Goal: Register for event/course

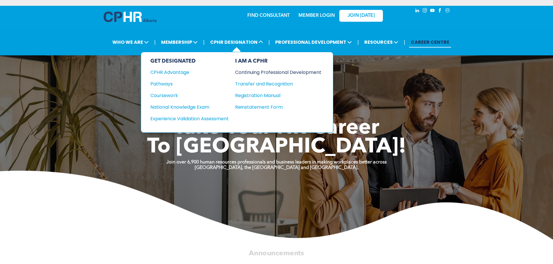
click at [260, 73] on div "Continuing Professional Development" at bounding box center [273, 72] width 77 height 7
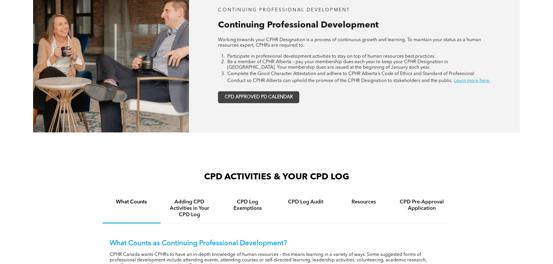
click at [256, 103] on link "CPD APPROVED PD CALENDAR" at bounding box center [258, 97] width 81 height 12
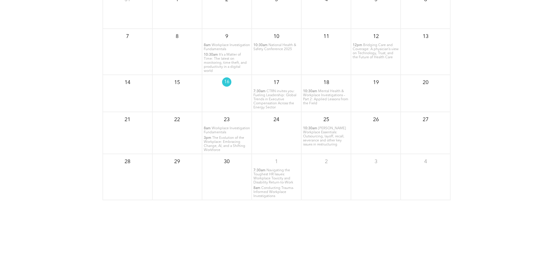
scroll to position [647, 0]
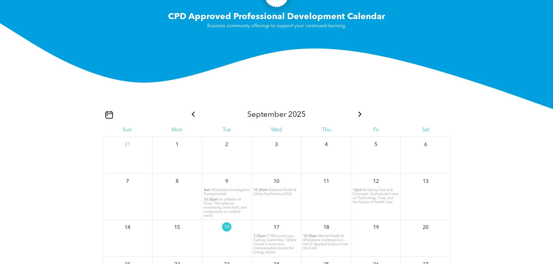
click at [360, 117] on icon at bounding box center [359, 114] width 3 height 5
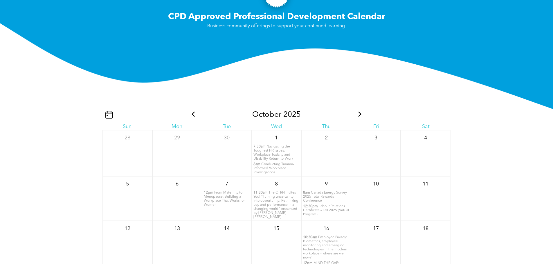
scroll to position [29, 0]
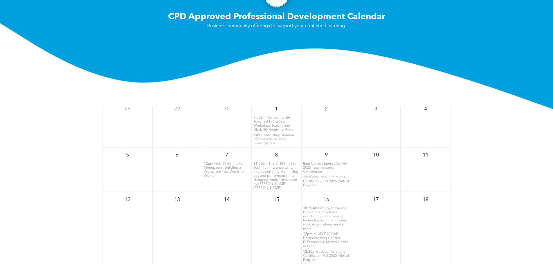
click at [213, 176] on span "From Maternity to Menopause: Building a Workplace That Works for Women" at bounding box center [224, 170] width 41 height 16
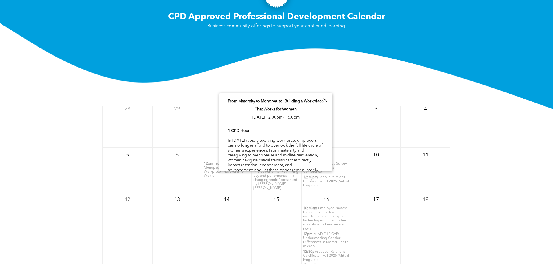
scroll to position [30, 0]
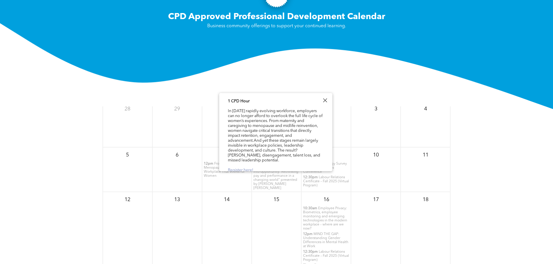
click at [248, 168] on link "Register here!" at bounding box center [241, 170] width 26 height 4
click at [244, 168] on link "Register here!" at bounding box center [241, 170] width 26 height 4
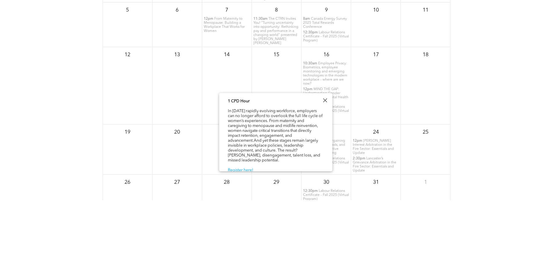
scroll to position [734, 0]
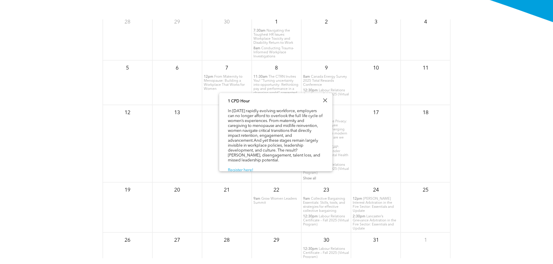
click at [327, 95] on div "From Maternity to Menopause: Building a Workplace That Works for Women Tue, Oct…" at bounding box center [275, 120] width 113 height 112
click at [324, 99] on div at bounding box center [325, 101] width 8 height 8
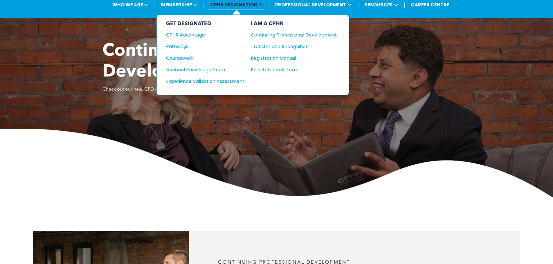
scroll to position [0, 0]
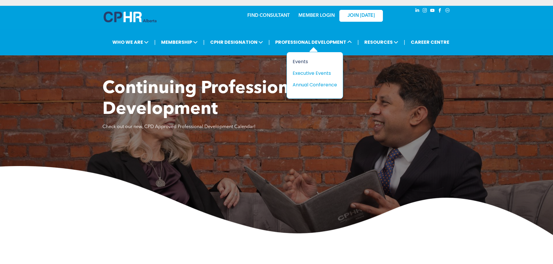
click at [305, 60] on div "Events" at bounding box center [312, 61] width 40 height 7
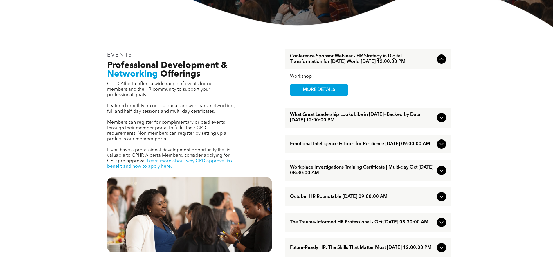
scroll to position [232, 0]
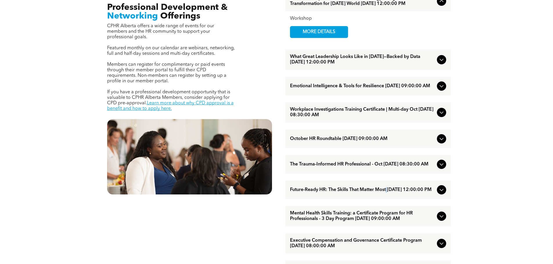
click at [388, 193] on span "Future-Ready HR: The Skills That Matter Most [DATE] 12:00:00 PM" at bounding box center [362, 190] width 144 height 6
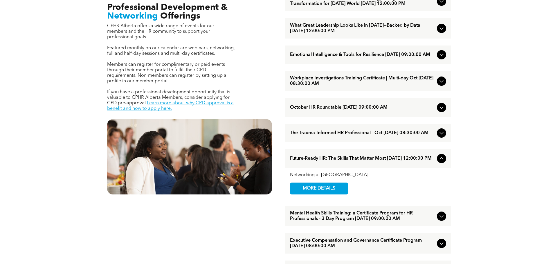
click at [439, 195] on div "Networking at Noon MORE DETAILS" at bounding box center [368, 184] width 156 height 22
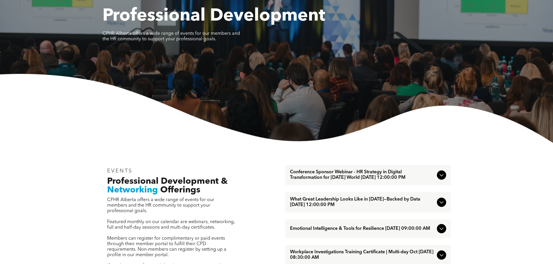
scroll to position [0, 0]
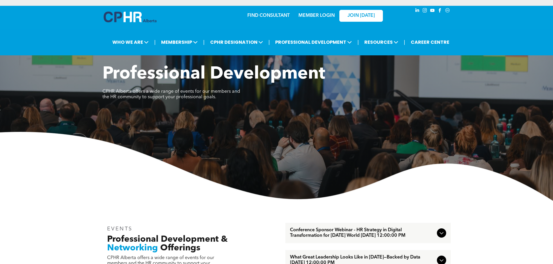
click at [314, 14] on link "MEMBER LOGIN" at bounding box center [316, 15] width 36 height 5
click at [318, 16] on link "MEMBER LOGIN" at bounding box center [316, 15] width 36 height 5
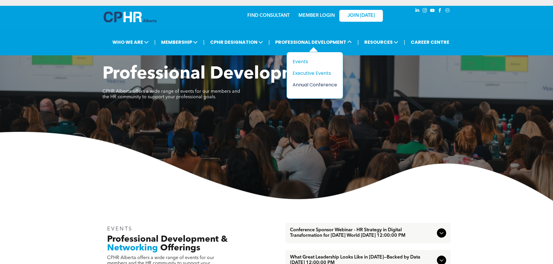
click at [325, 84] on div "Annual Conference" at bounding box center [312, 84] width 40 height 7
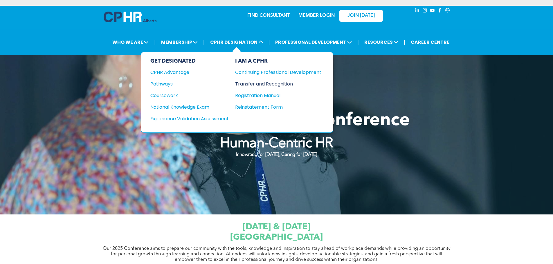
click at [269, 85] on div "Transfer and Recognition" at bounding box center [273, 83] width 77 height 7
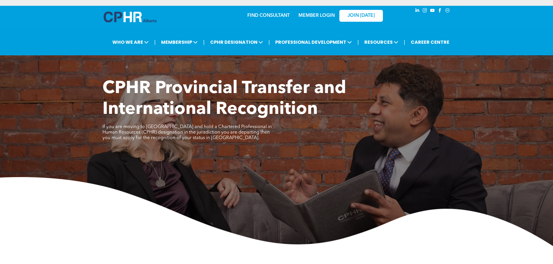
click at [133, 216] on img at bounding box center [276, 211] width 553 height 69
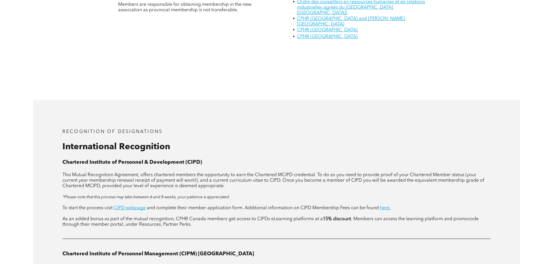
scroll to position [638, 0]
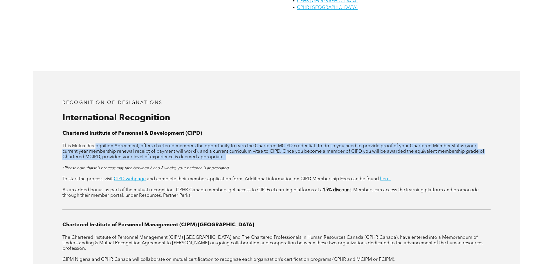
drag, startPoint x: 104, startPoint y: 136, endPoint x: 234, endPoint y: 150, distance: 130.1
click at [234, 150] on div "This Mutual Recognition Agreement, offers chartered members the opportunity to …" at bounding box center [276, 171] width 428 height 55
click at [242, 144] on p "This Mutual Recognition Agreement, offers chartered members the opportunity to …" at bounding box center [276, 152] width 428 height 17
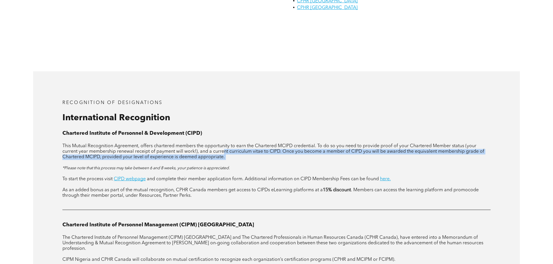
drag, startPoint x: 227, startPoint y: 137, endPoint x: 283, endPoint y: 148, distance: 57.5
click at [283, 148] on div "This Mutual Recognition Agreement, offers chartered members the opportunity to …" at bounding box center [276, 171] width 428 height 55
click at [283, 160] on p at bounding box center [276, 163] width 428 height 6
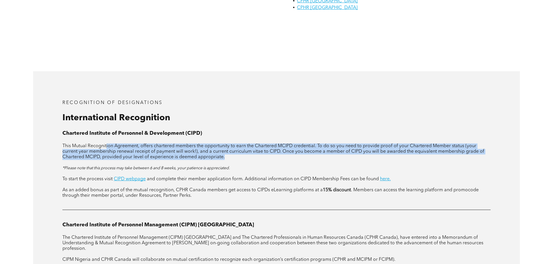
drag, startPoint x: 111, startPoint y: 134, endPoint x: 234, endPoint y: 146, distance: 123.6
click at [234, 146] on p "This Mutual Recognition Agreement, offers chartered members the opportunity to …" at bounding box center [276, 152] width 428 height 17
click at [234, 145] on p "This Mutual Recognition Agreement, offers chartered members the opportunity to …" at bounding box center [276, 152] width 428 height 17
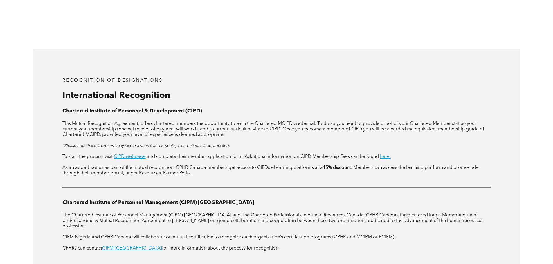
scroll to position [602, 0]
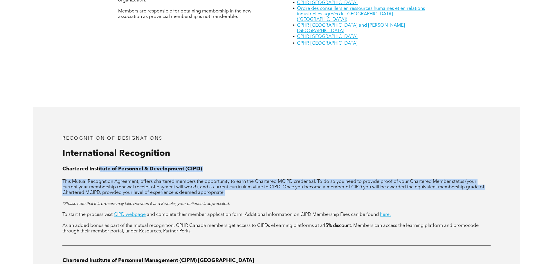
drag, startPoint x: 117, startPoint y: 155, endPoint x: 224, endPoint y: 179, distance: 109.7
click at [224, 179] on div "RECOGNITION OF DESIGNATIONS International Recognition Chartered Institute of Pe…" at bounding box center [276, 228] width 486 height 243
click at [224, 183] on p "This Mutual Recognition Agreement, offers chartered members the opportunity to …" at bounding box center [276, 187] width 428 height 17
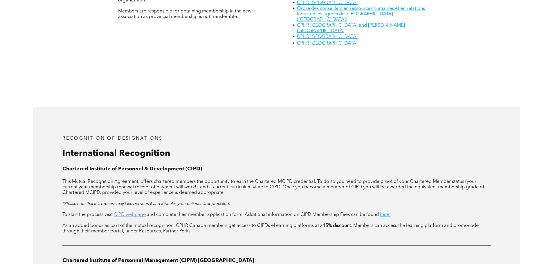
click at [135, 213] on link "CIPD webpage" at bounding box center [130, 215] width 32 height 5
